Goal: Use online tool/utility: Utilize a website feature to perform a specific function

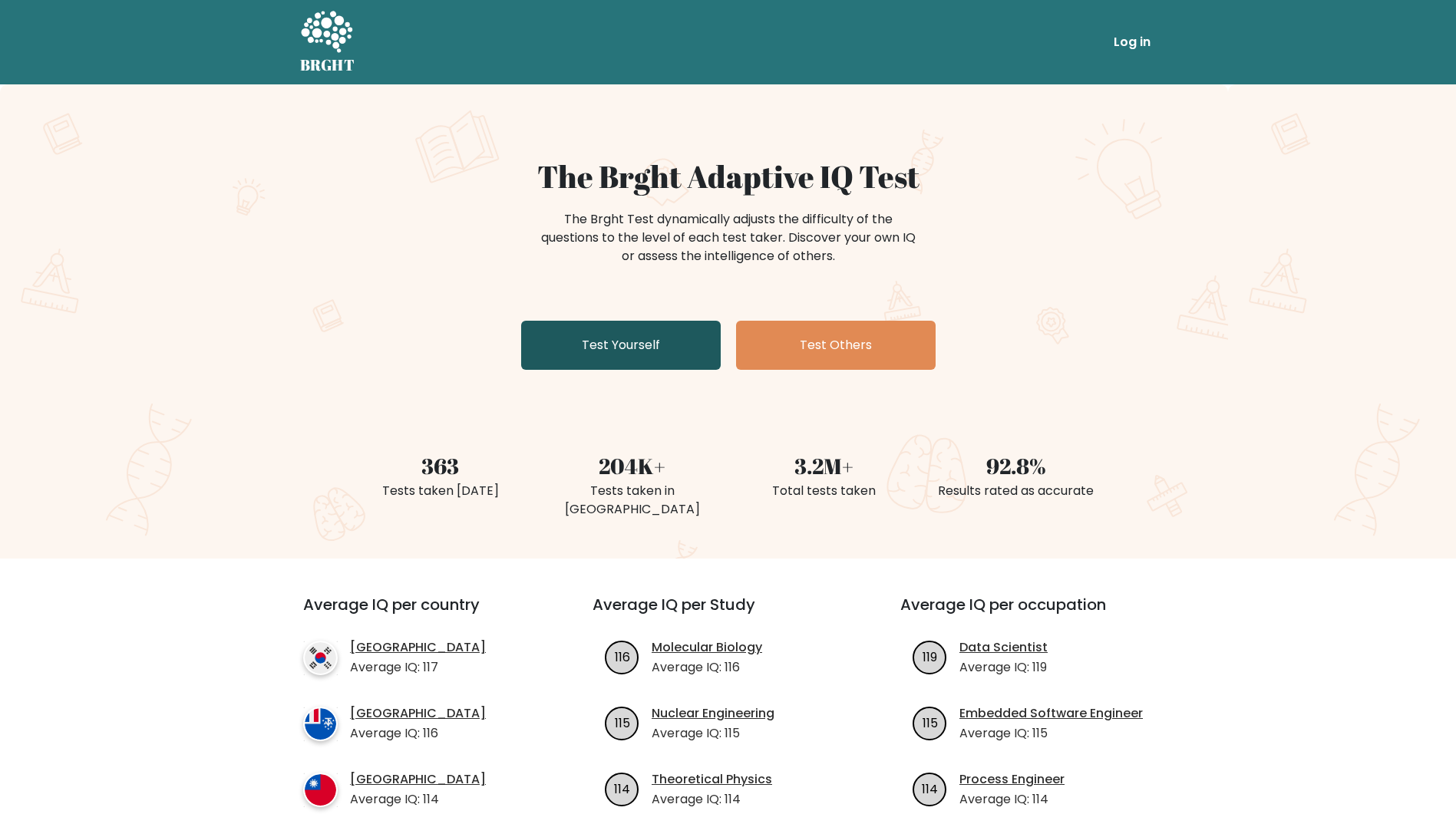
click at [630, 345] on link "Test Yourself" at bounding box center [621, 345] width 199 height 49
click at [623, 361] on link "Test Yourself" at bounding box center [621, 345] width 199 height 49
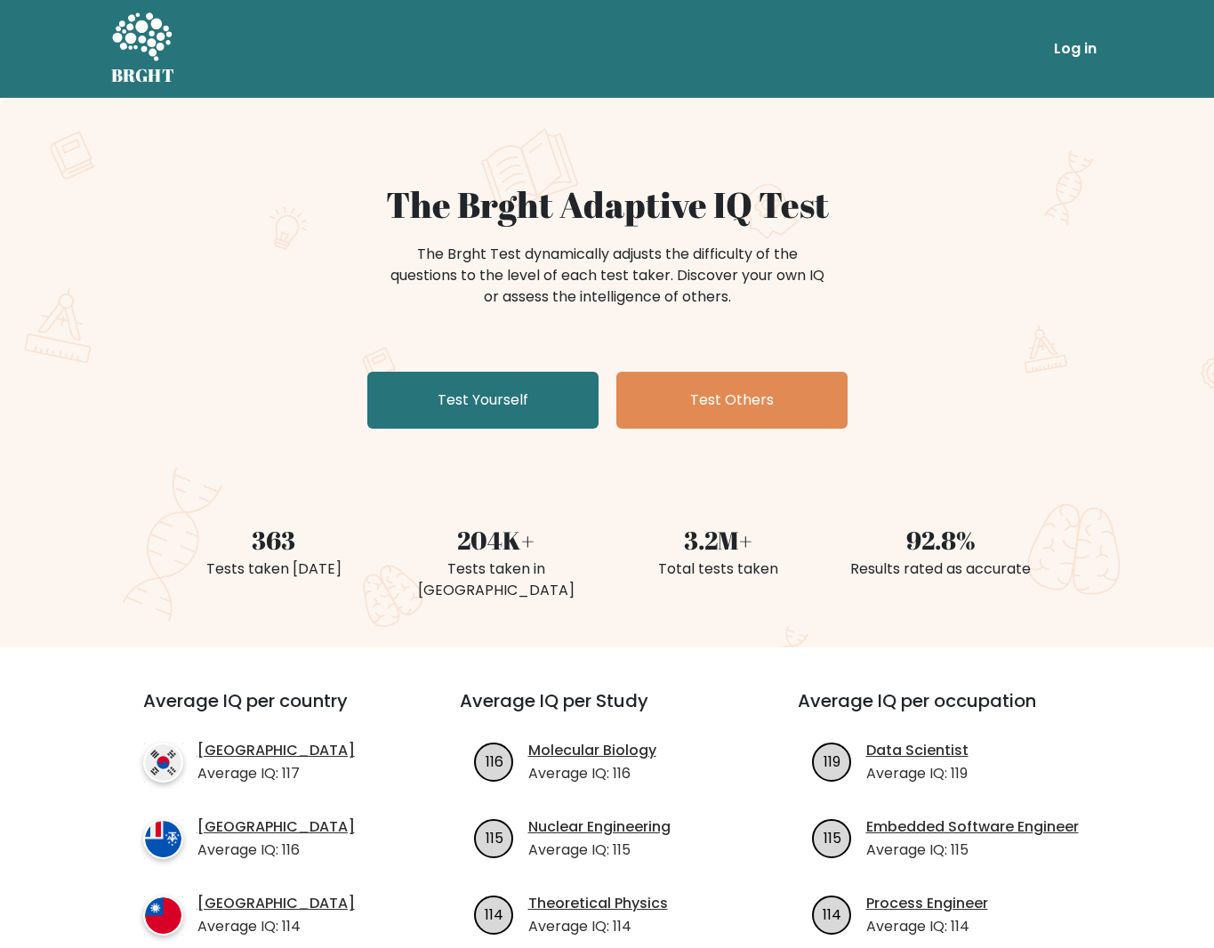
click at [292, 399] on div "The Brght Adaptive IQ Test The Brght Test dynamically adjusts the difficulty of…" at bounding box center [607, 309] width 889 height 252
click at [421, 401] on link "Test Yourself" at bounding box center [482, 400] width 231 height 57
click at [423, 404] on link "Test Yourself" at bounding box center [482, 400] width 231 height 57
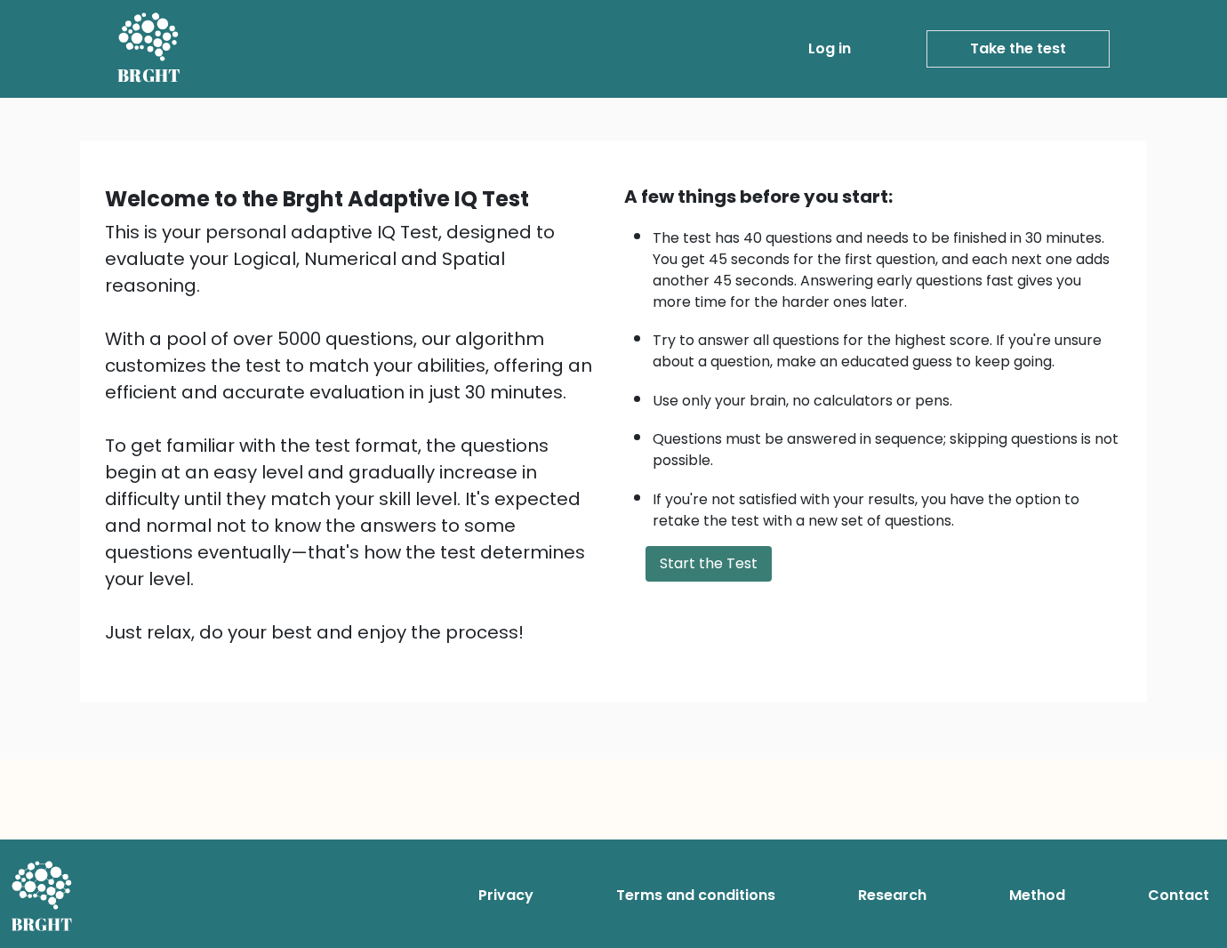
click at [679, 566] on button "Start the Test" at bounding box center [708, 564] width 126 height 36
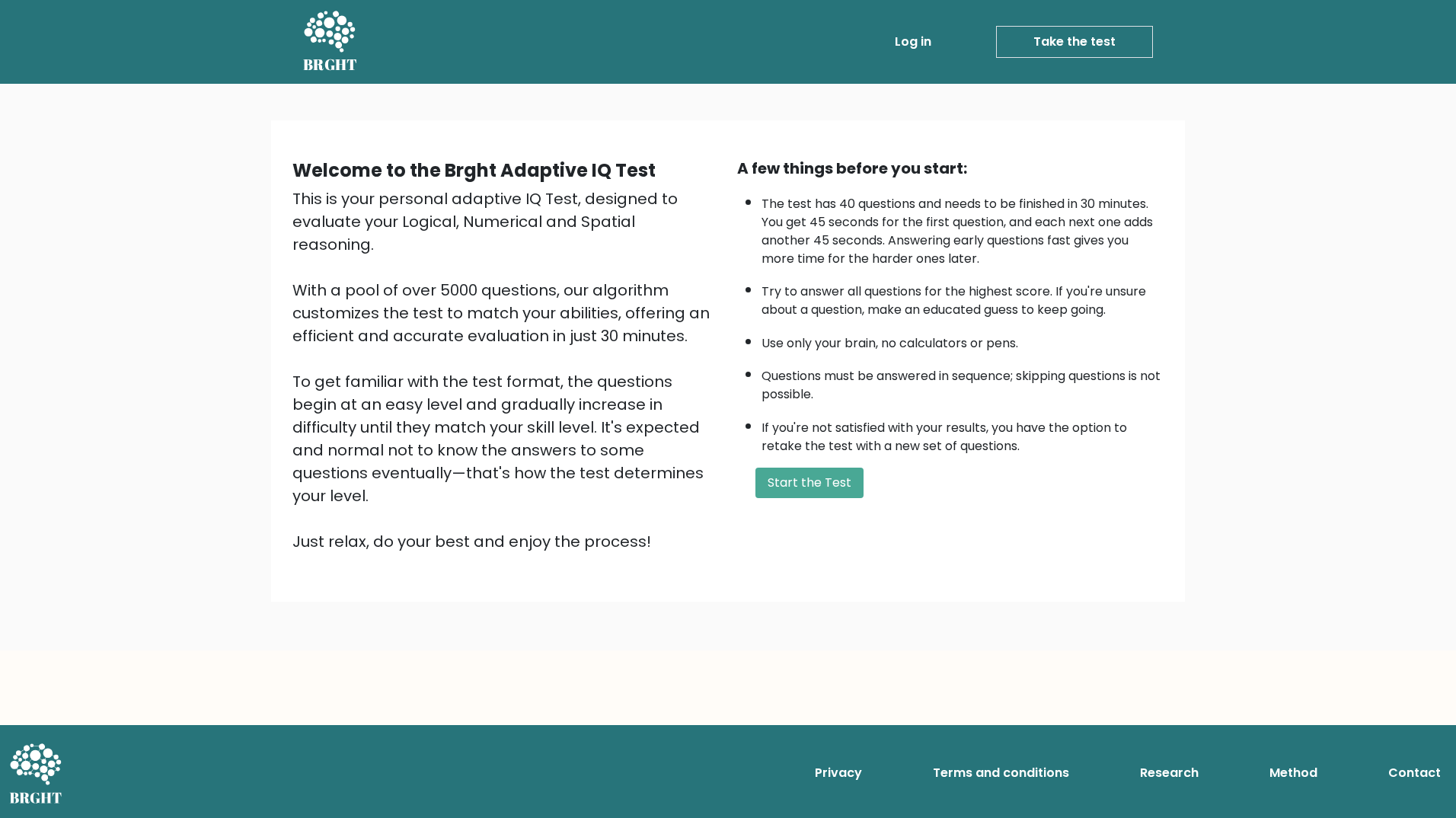
click at [1050, 563] on div "Welcome to the Brght Adaptive IQ Test This is your personal adaptive IQ Test, d…" at bounding box center [728, 367] width 1456 height 566
click at [814, 481] on button "Start the Test" at bounding box center [809, 483] width 108 height 31
click at [820, 612] on body "BRGHT BRGHT Log in Take the test Take the test Welcome to the Brght Adaptive IQ…" at bounding box center [728, 409] width 1456 height 818
click at [785, 474] on button "Start the Test" at bounding box center [809, 483] width 108 height 31
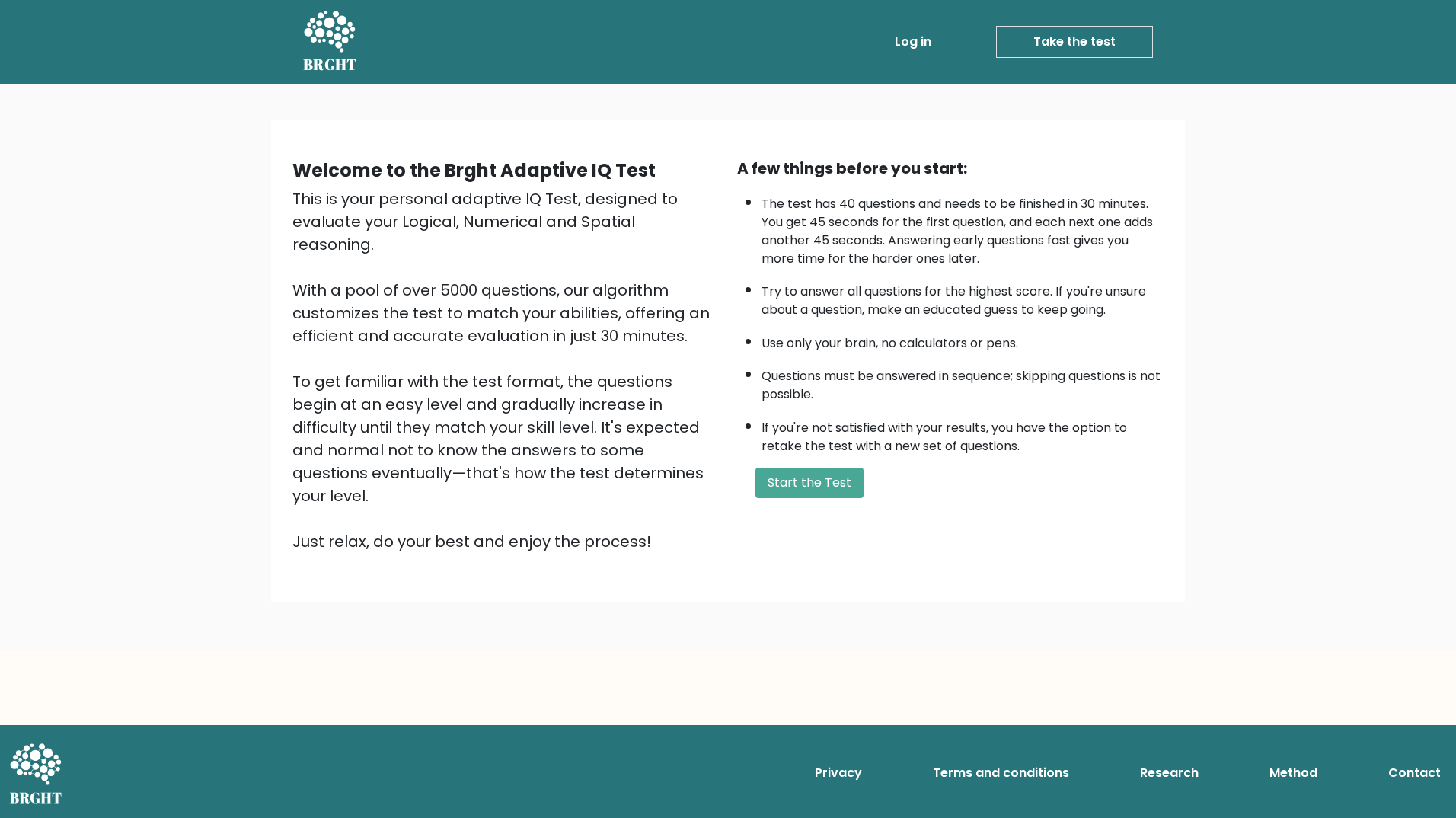
click at [532, 584] on div "Welcome to the Brght Adaptive IQ Test This is your personal adaptive IQ Test, d…" at bounding box center [728, 367] width 1456 height 566
click at [815, 484] on button "Start the Test" at bounding box center [809, 483] width 108 height 31
click at [825, 474] on button "Start the Test" at bounding box center [809, 483] width 108 height 31
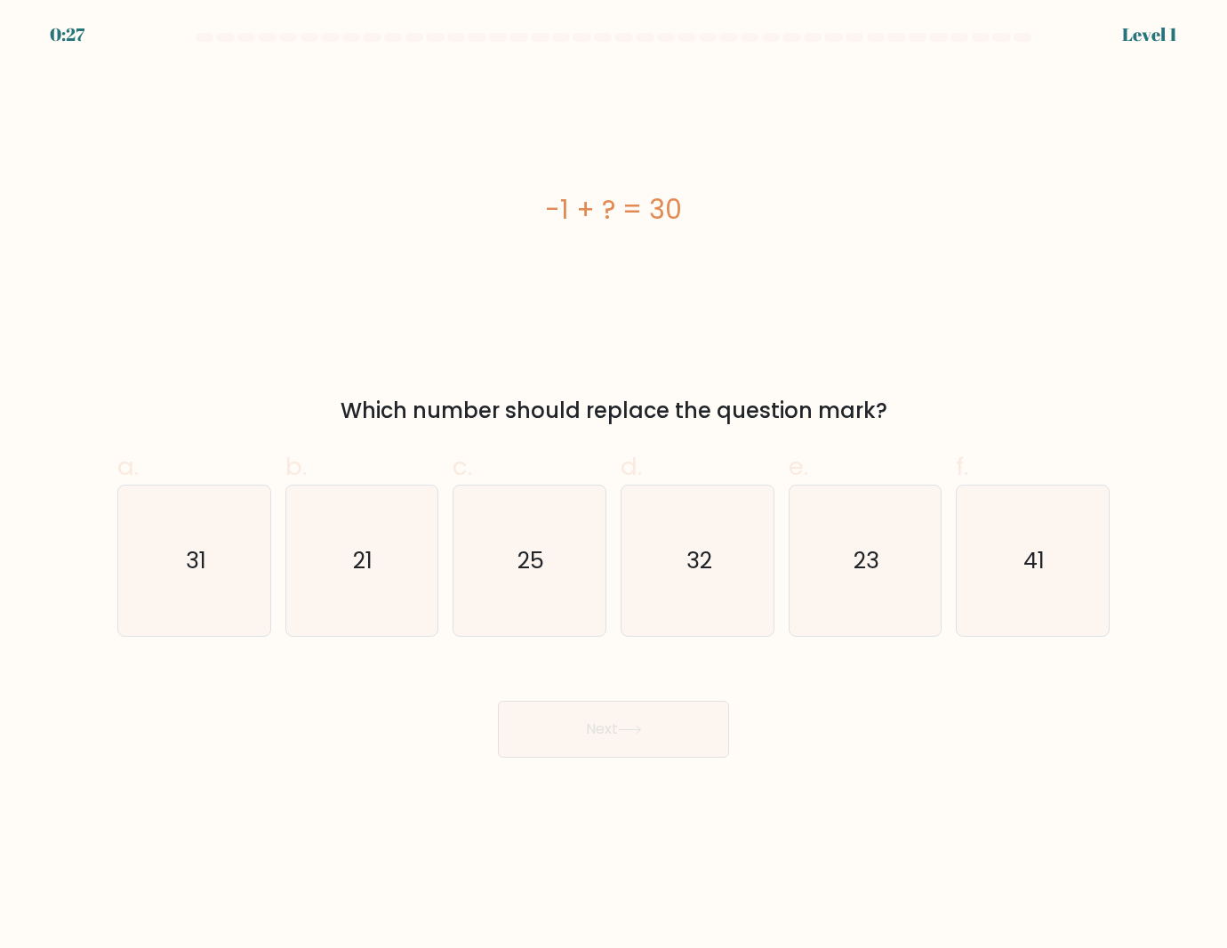
click at [358, 822] on body "0:27 Level 1 a." at bounding box center [613, 474] width 1227 height 948
click at [222, 578] on icon "31" at bounding box center [194, 560] width 150 height 150
click at [613, 485] on input "a. 31" at bounding box center [613, 480] width 1 height 12
radio input "true"
click at [622, 725] on icon at bounding box center [630, 730] width 24 height 10
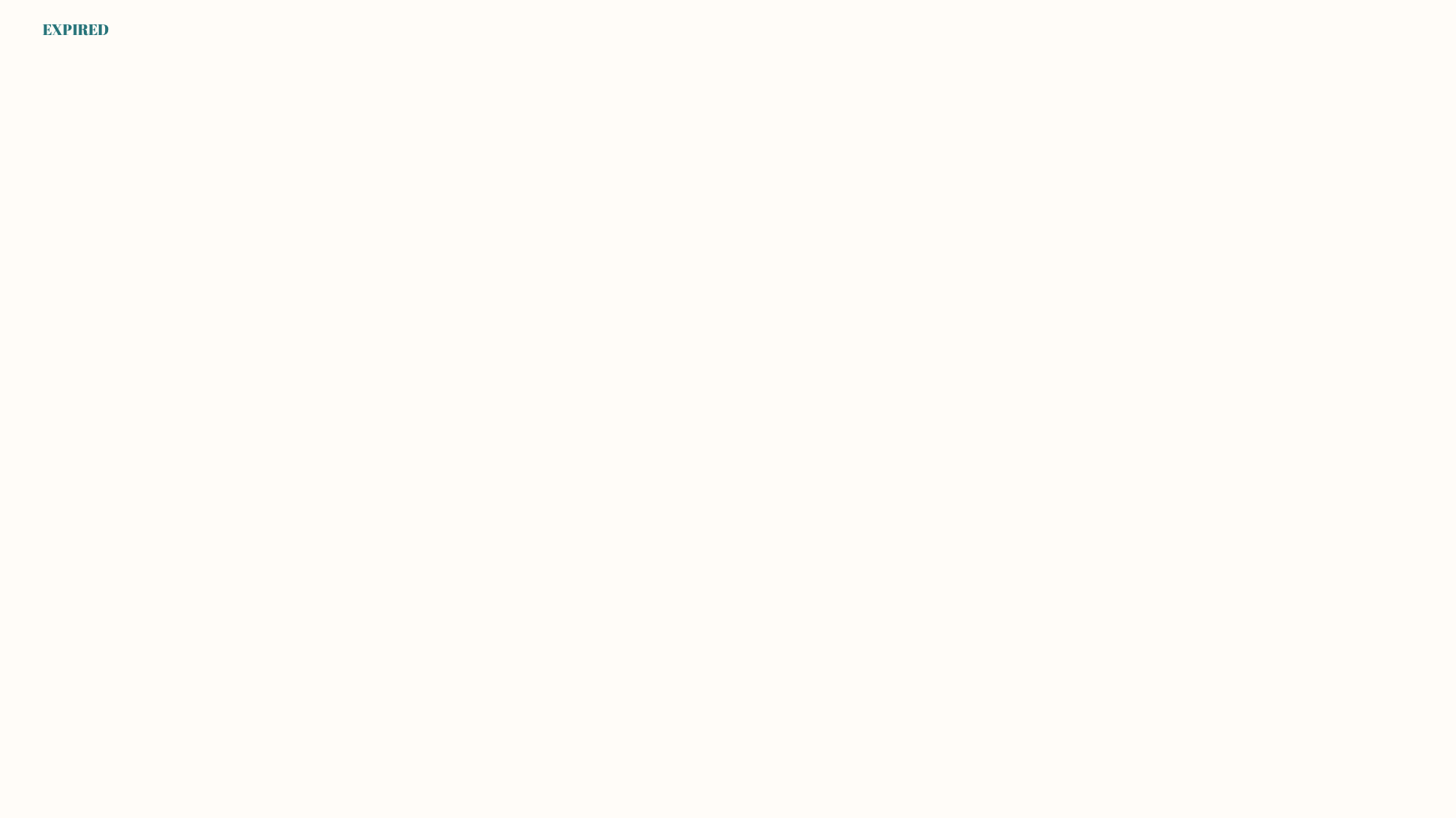
click at [492, 391] on body "EXPIRED" at bounding box center [728, 409] width 1456 height 818
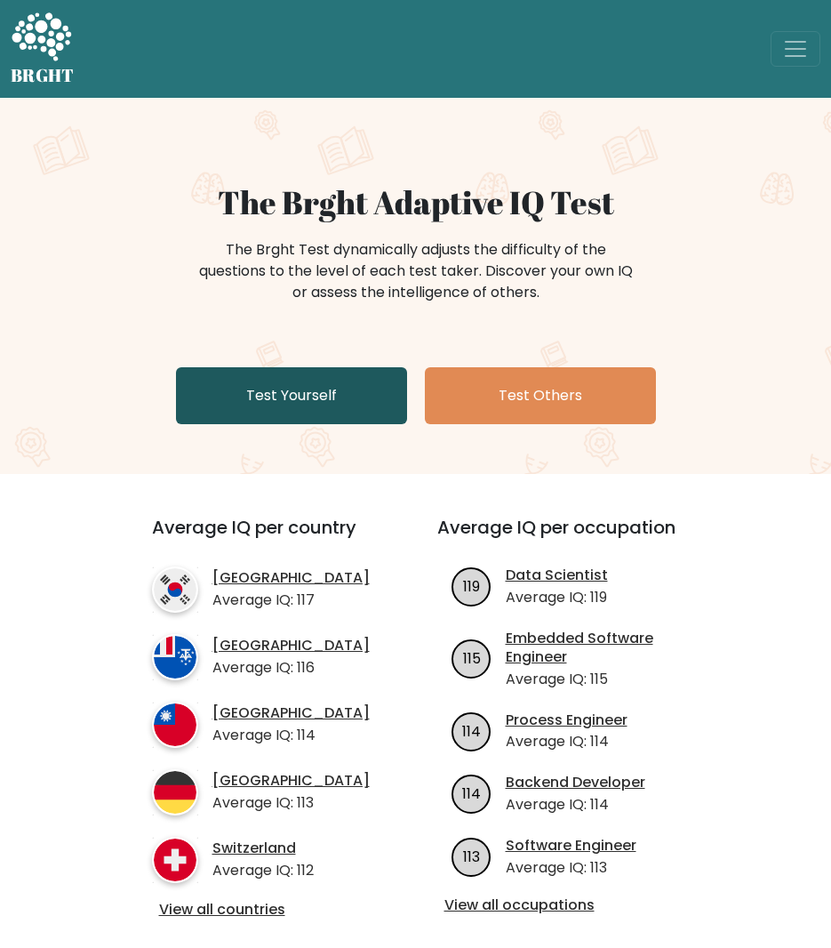
click at [341, 413] on link "Test Yourself" at bounding box center [291, 395] width 231 height 57
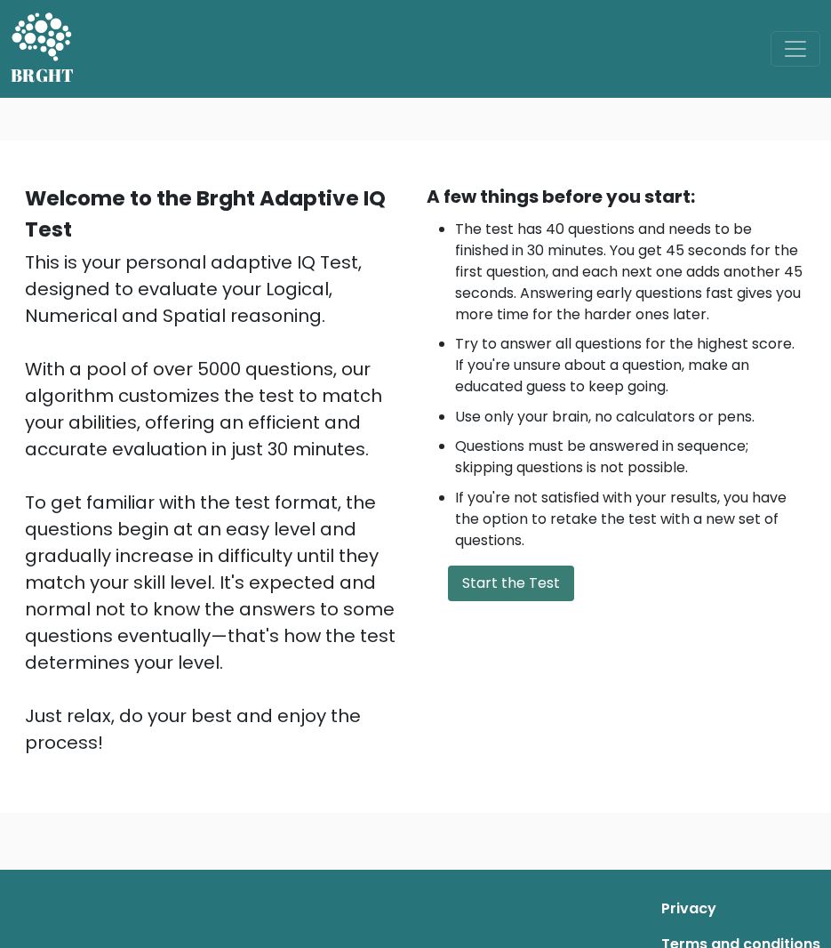
click at [502, 589] on button "Start the Test" at bounding box center [511, 583] width 126 height 36
click at [503, 574] on button "Start the Test" at bounding box center [511, 583] width 126 height 36
click at [532, 595] on button "Start the Test" at bounding box center [511, 583] width 126 height 36
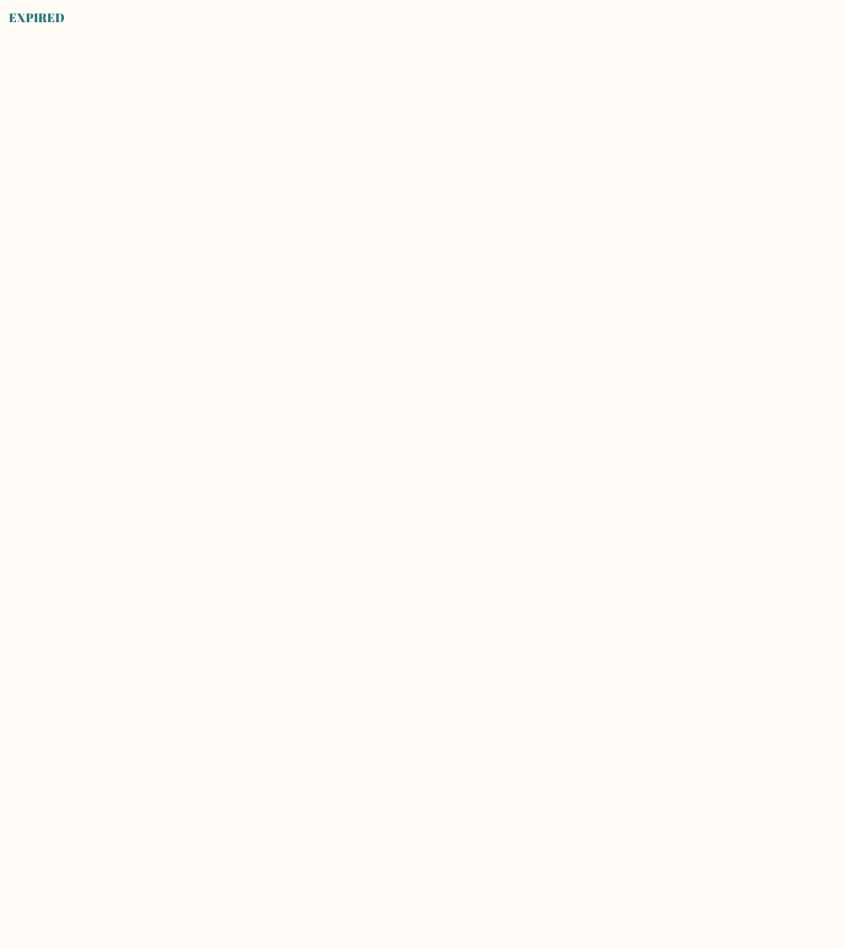
click at [423, 309] on body "EXPIRED" at bounding box center [422, 474] width 845 height 948
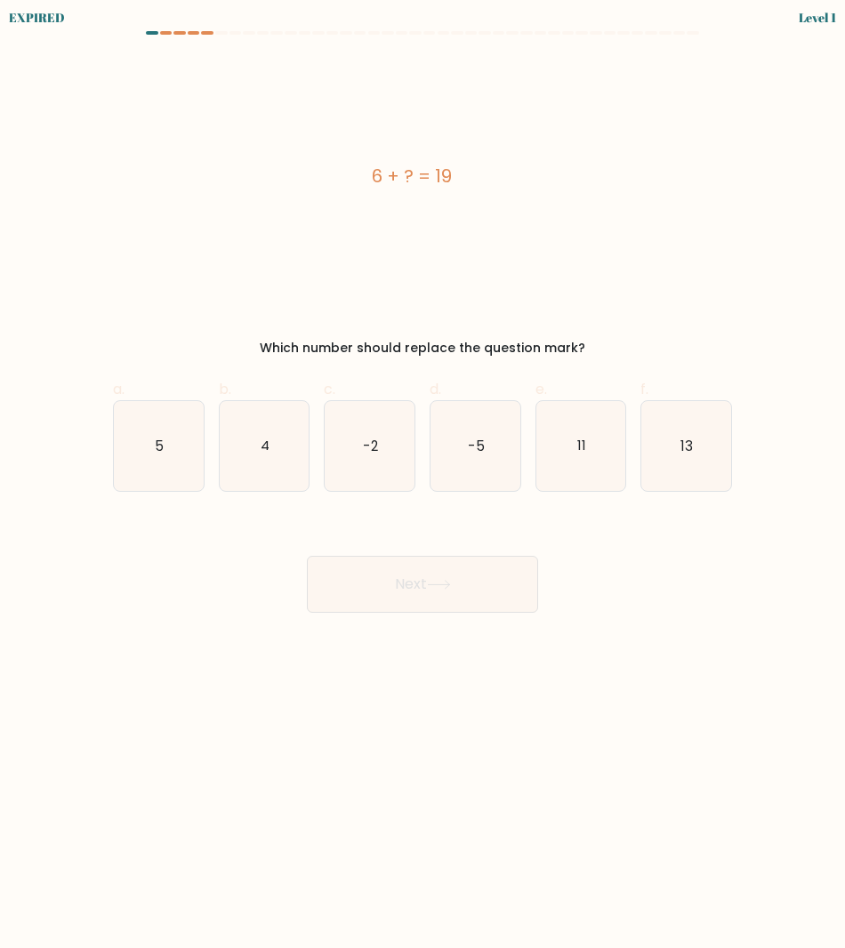
click at [587, 861] on body "EXPIRED Level 1" at bounding box center [422, 474] width 845 height 948
click at [673, 452] on icon "13" at bounding box center [686, 446] width 90 height 90
click at [423, 474] on input "f. 13" at bounding box center [422, 480] width 1 height 12
radio input "true"
click at [436, 589] on button "Next" at bounding box center [422, 584] width 231 height 57
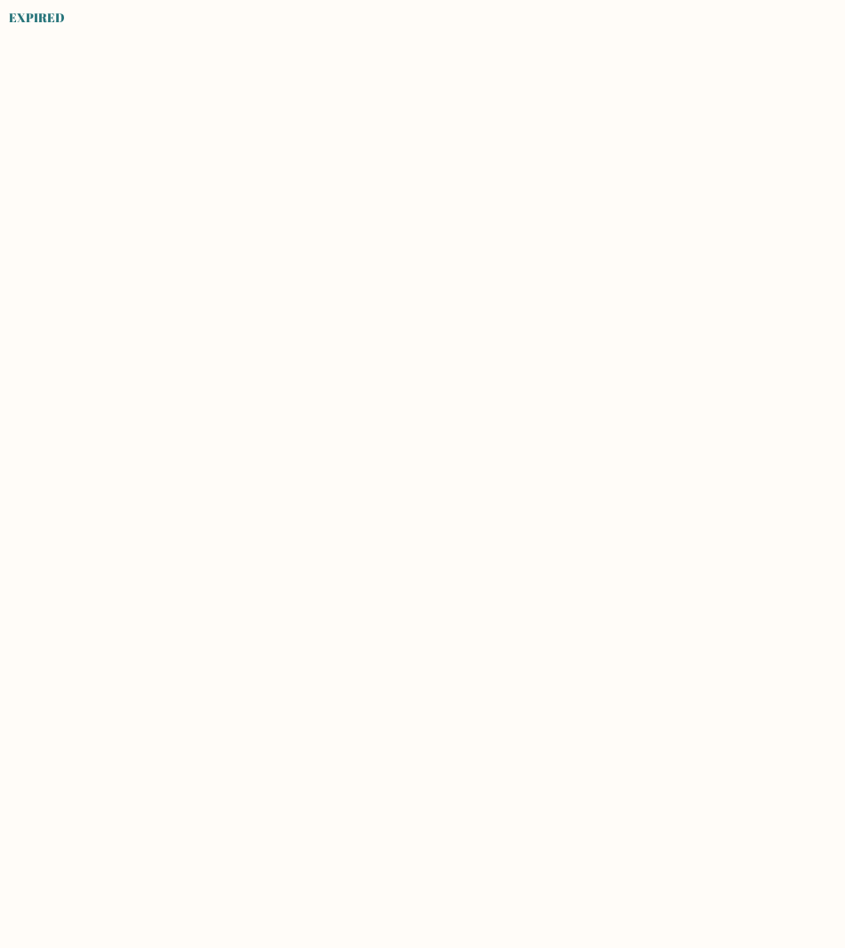
click at [636, 673] on body "EXPIRED" at bounding box center [422, 474] width 845 height 948
click at [579, 303] on body "EXPIRED" at bounding box center [422, 474] width 845 height 948
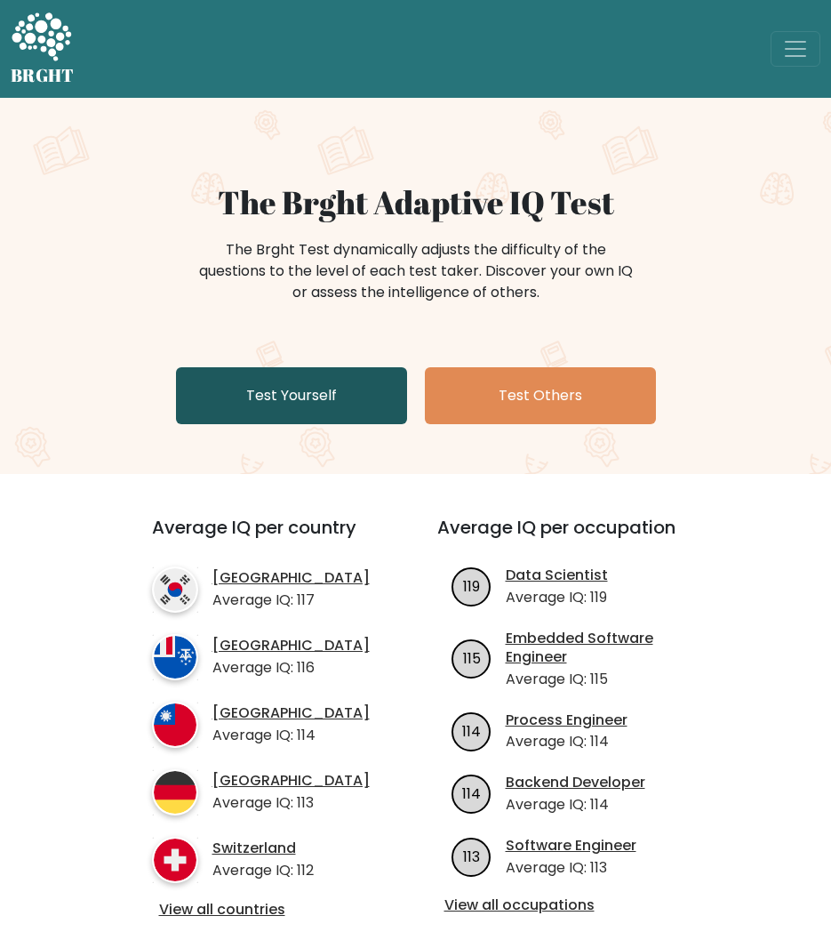
click at [307, 401] on link "Test Yourself" at bounding box center [291, 395] width 231 height 57
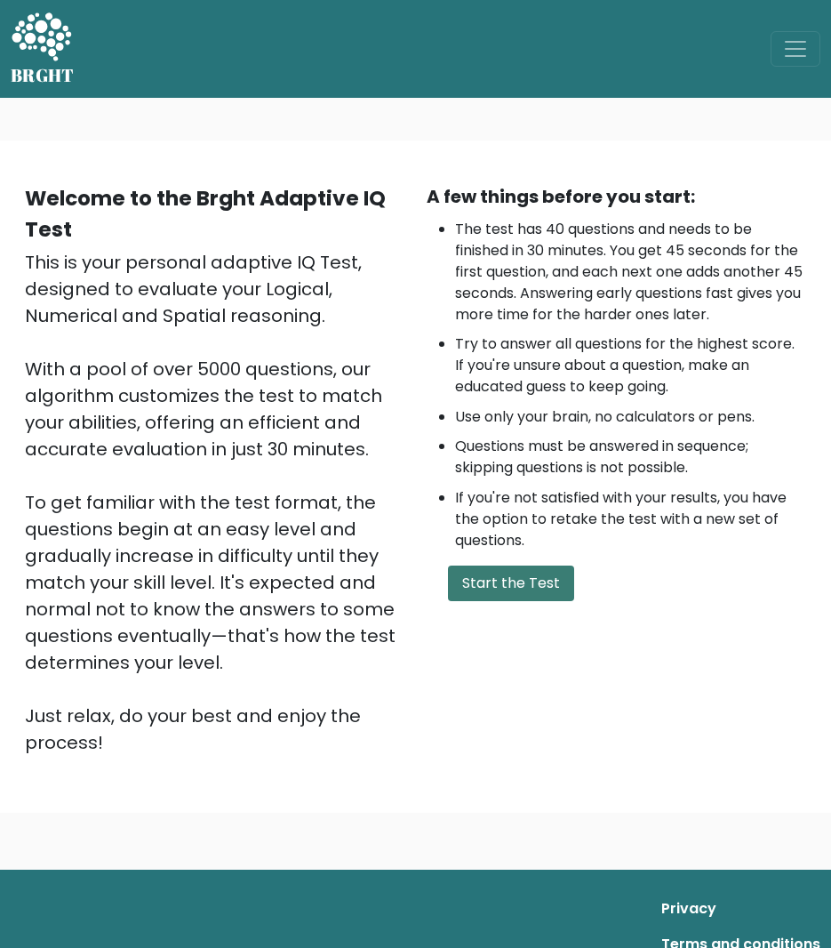
click at [525, 575] on button "Start the Test" at bounding box center [511, 583] width 126 height 36
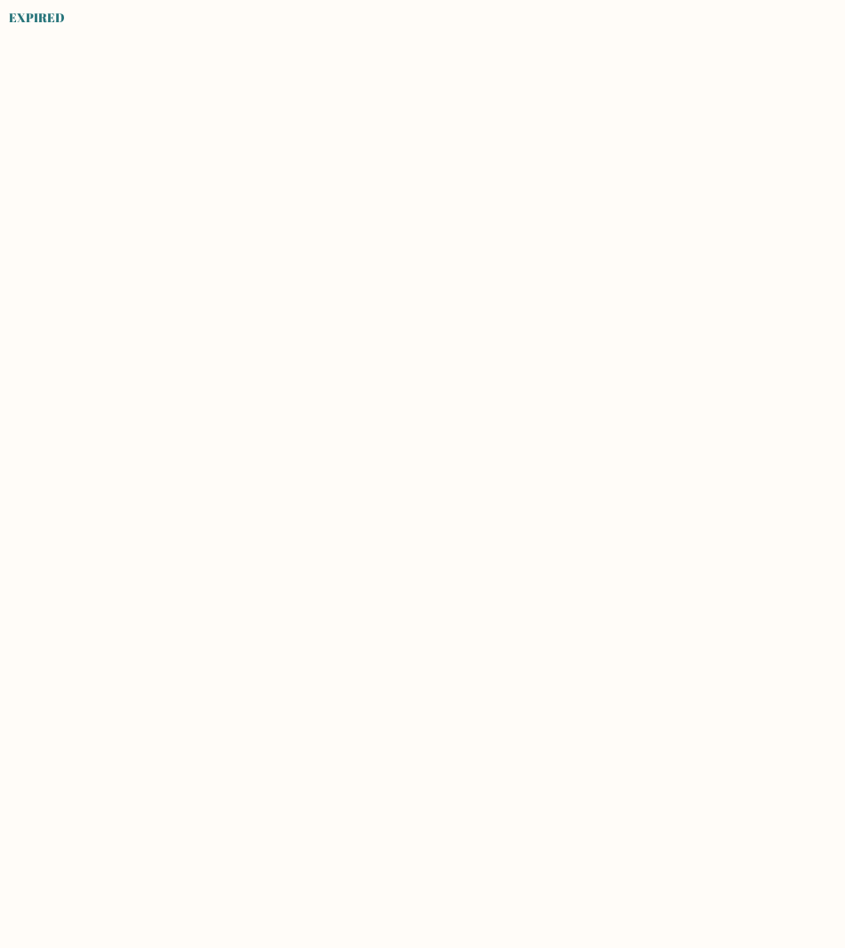
click at [573, 501] on body "EXPIRED" at bounding box center [422, 474] width 845 height 948
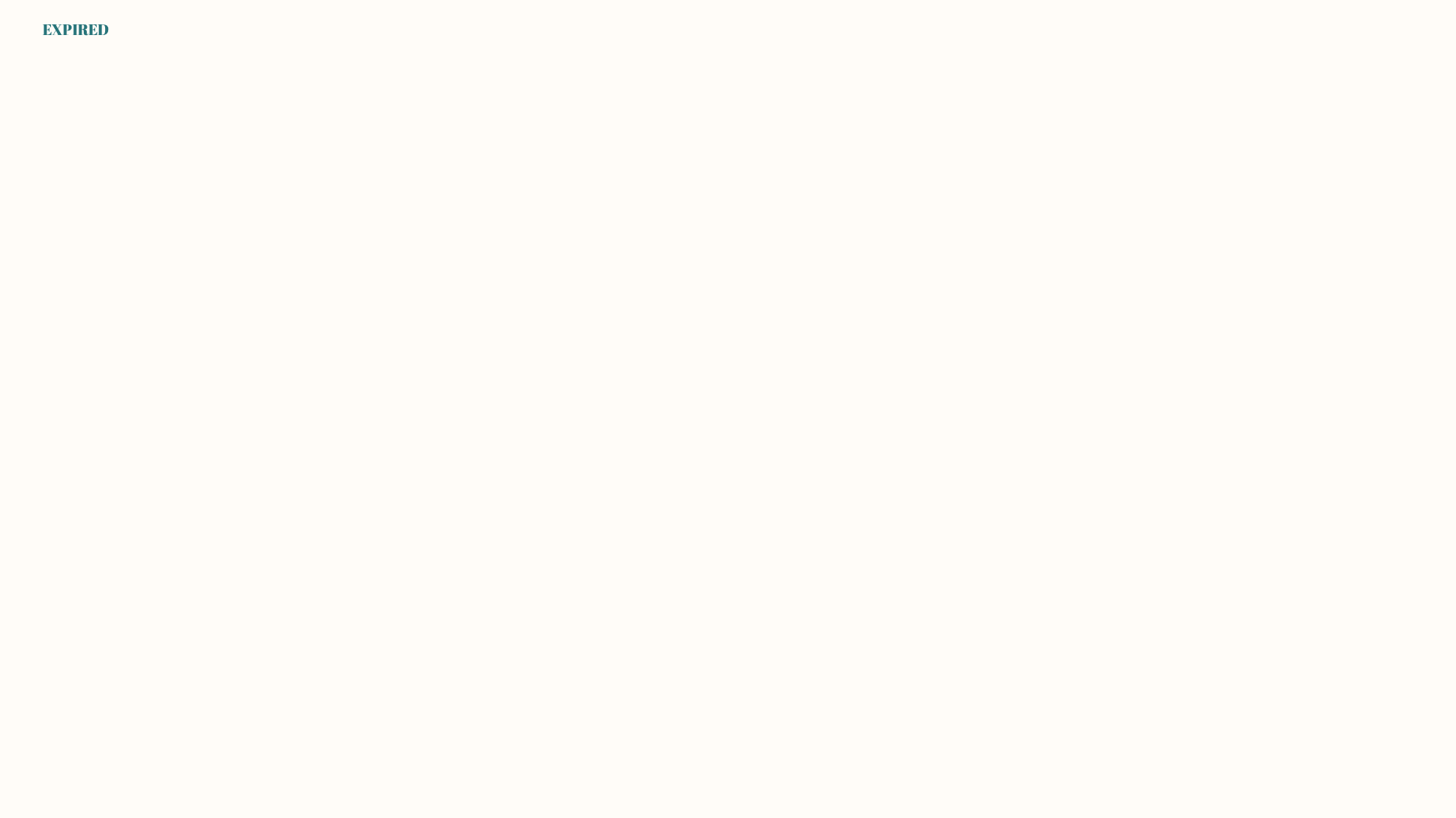
click at [414, 194] on body "EXPIRED" at bounding box center [728, 409] width 1456 height 818
